Goal: Navigation & Orientation: Understand site structure

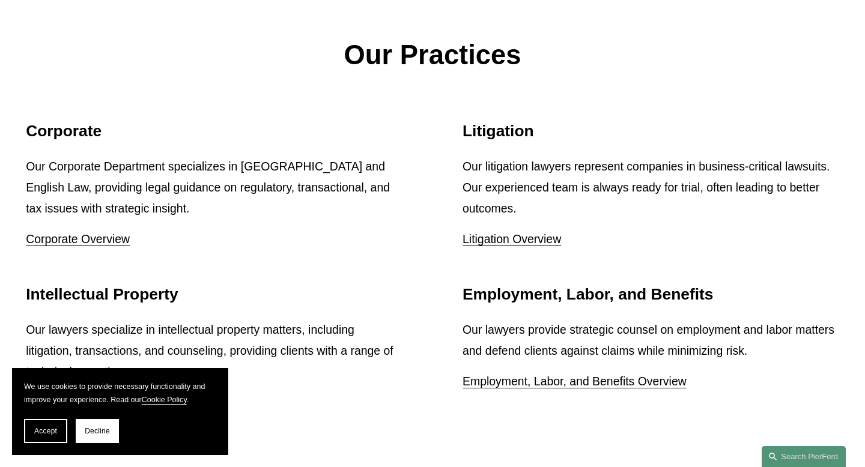
scroll to position [1337, 0]
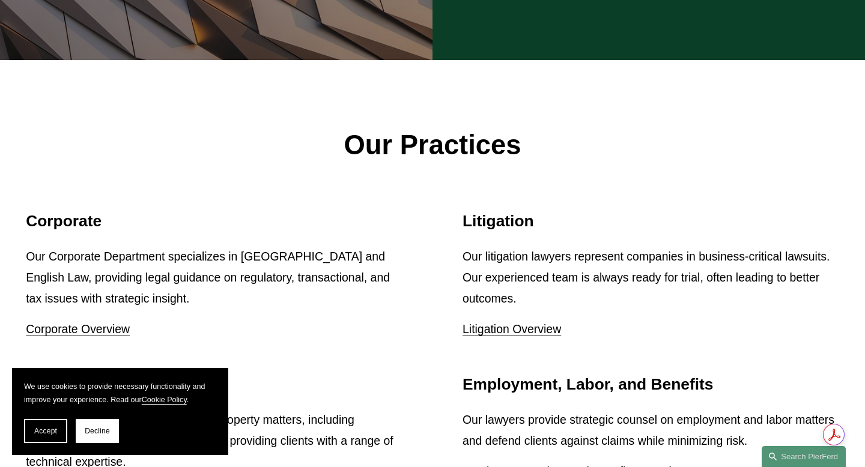
click at [537, 323] on link "Litigation Overview" at bounding box center [512, 329] width 99 height 13
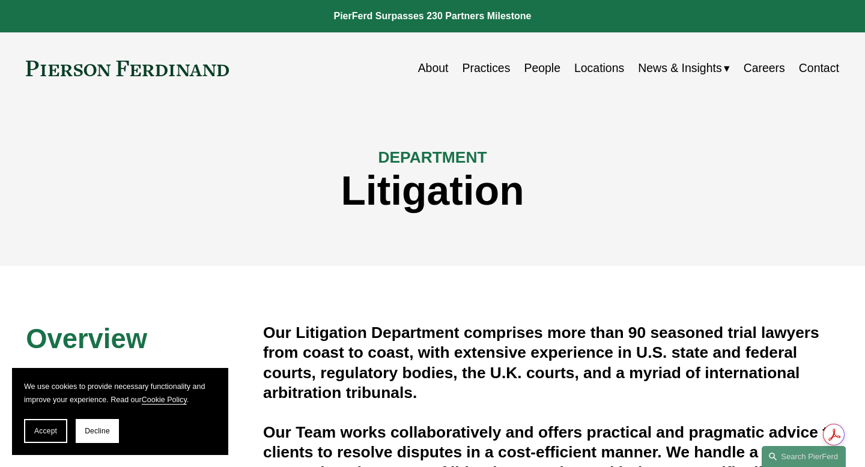
click at [763, 68] on link "Careers" at bounding box center [764, 67] width 41 height 23
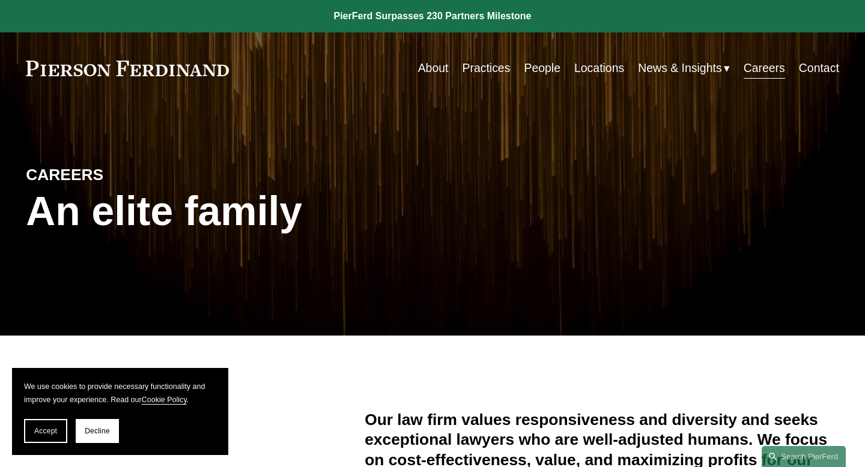
click at [437, 73] on link "About" at bounding box center [433, 67] width 31 height 23
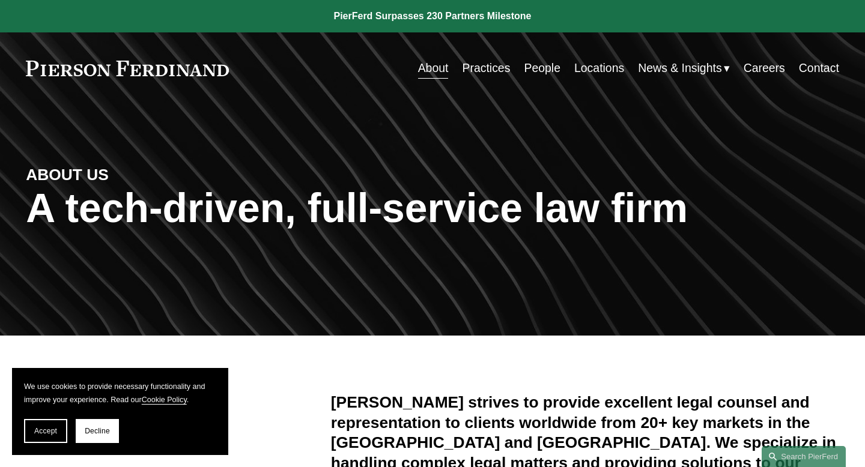
click at [541, 68] on link "People" at bounding box center [542, 67] width 37 height 23
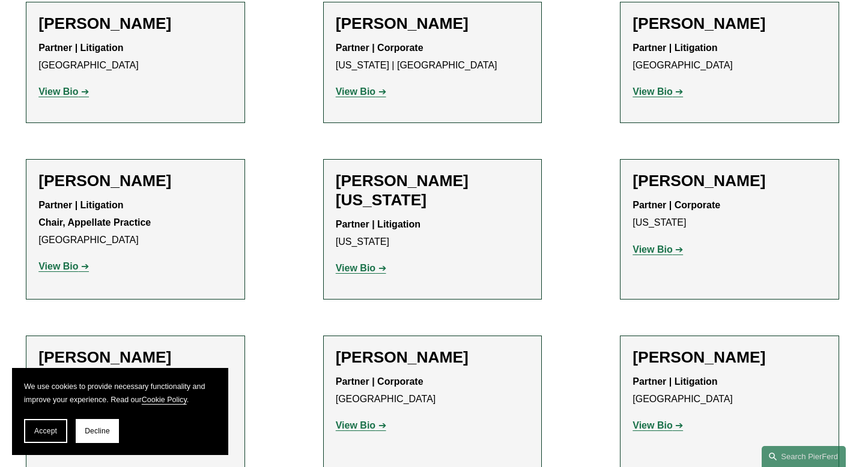
scroll to position [14556, 0]
